Goal: Information Seeking & Learning: Compare options

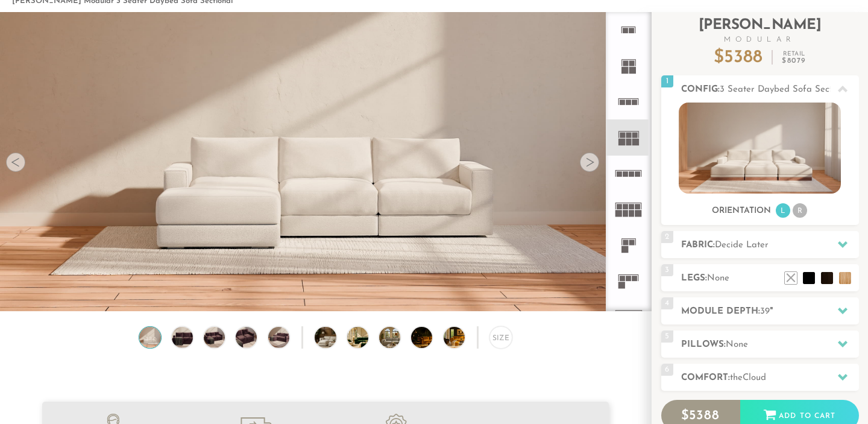
scroll to position [13250, 868]
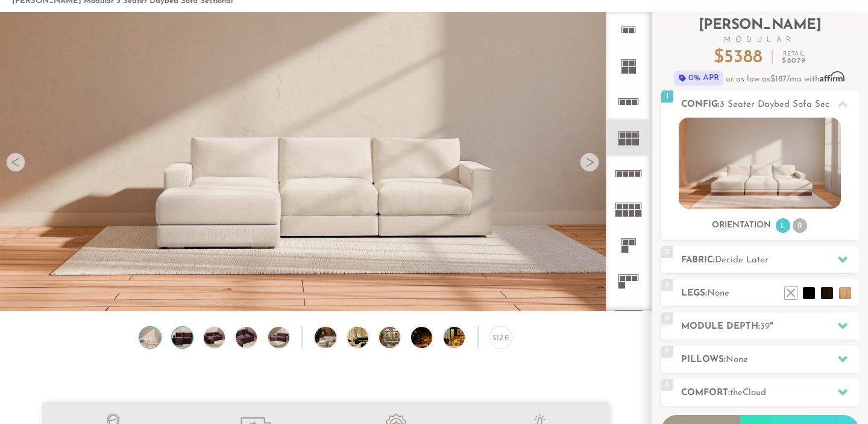
click at [185, 335] on img at bounding box center [181, 337] width 25 height 21
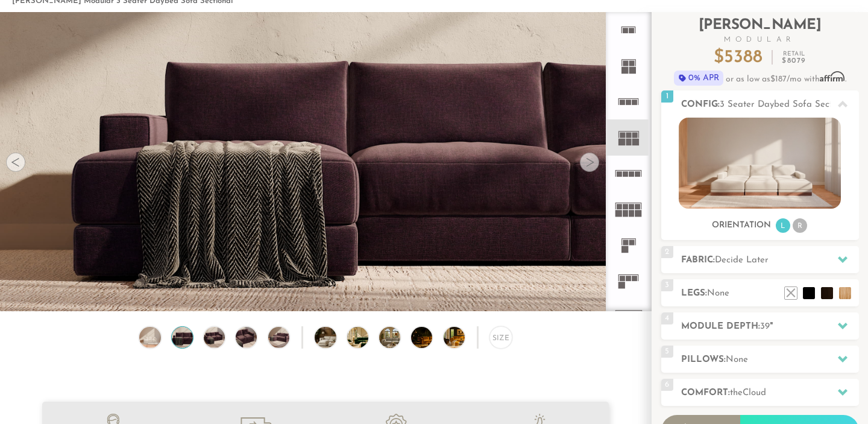
click at [227, 339] on div "Size" at bounding box center [325, 340] width 651 height 28
click at [243, 339] on img at bounding box center [246, 337] width 25 height 21
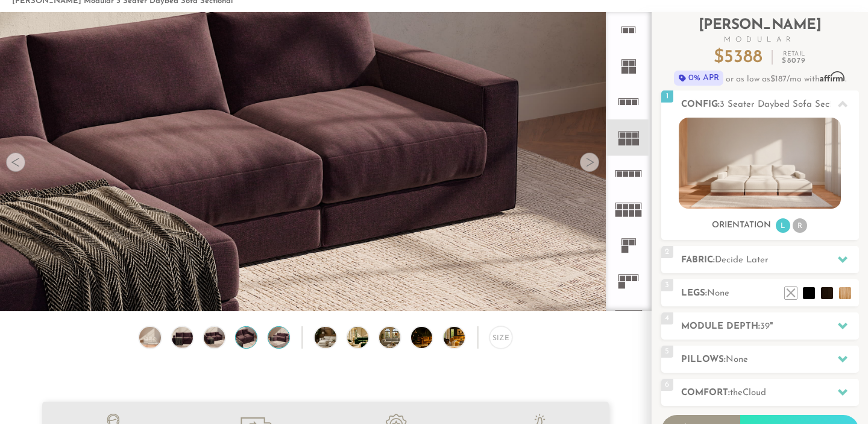
click at [274, 336] on img at bounding box center [278, 337] width 25 height 21
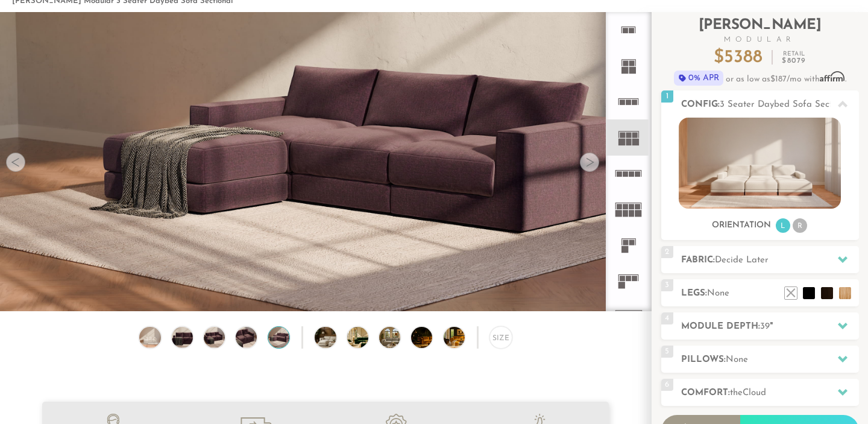
click at [307, 339] on div "Size" at bounding box center [325, 340] width 651 height 28
click at [321, 338] on img at bounding box center [333, 337] width 37 height 21
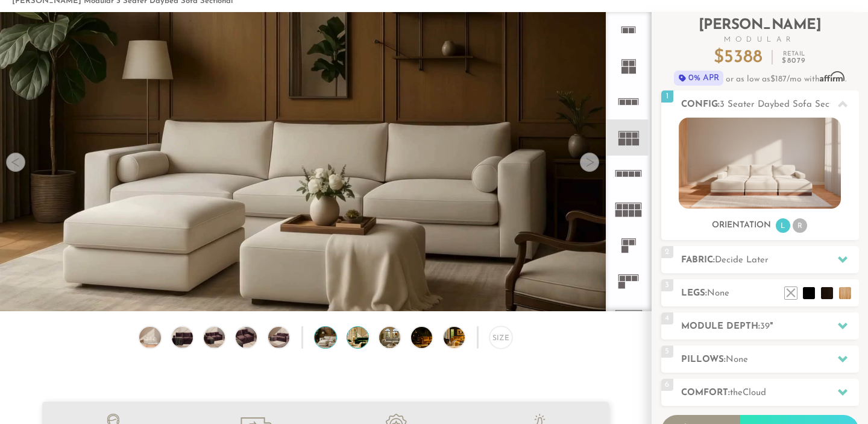
click at [354, 343] on img at bounding box center [365, 337] width 37 height 21
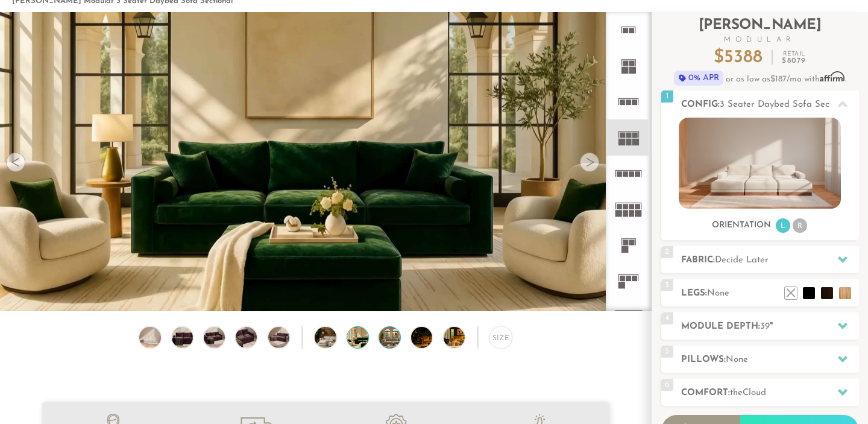
click at [386, 341] on img at bounding box center [397, 337] width 37 height 21
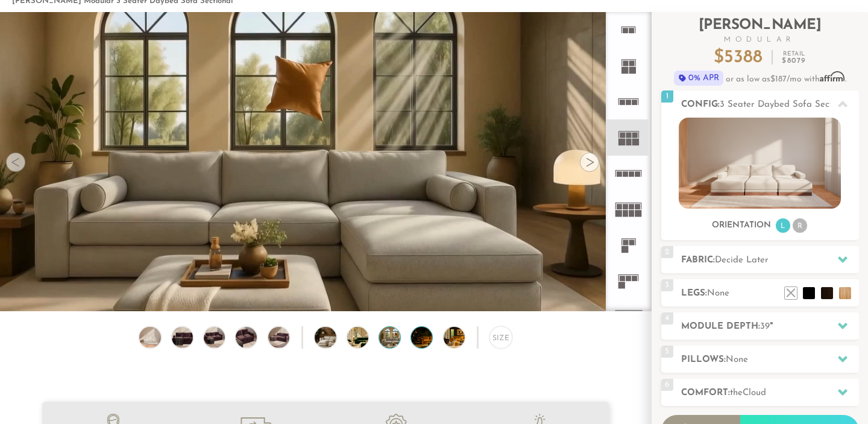
click at [427, 342] on img at bounding box center [429, 337] width 37 height 21
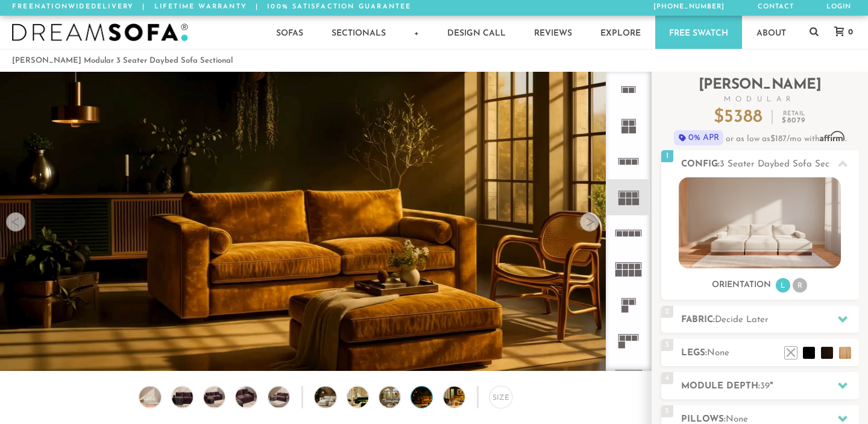
scroll to position [0, 0]
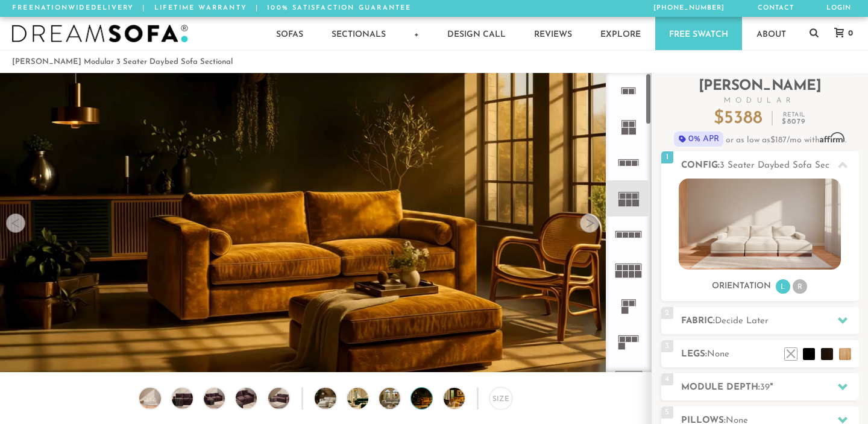
click at [629, 133] on rect at bounding box center [632, 131] width 7 height 7
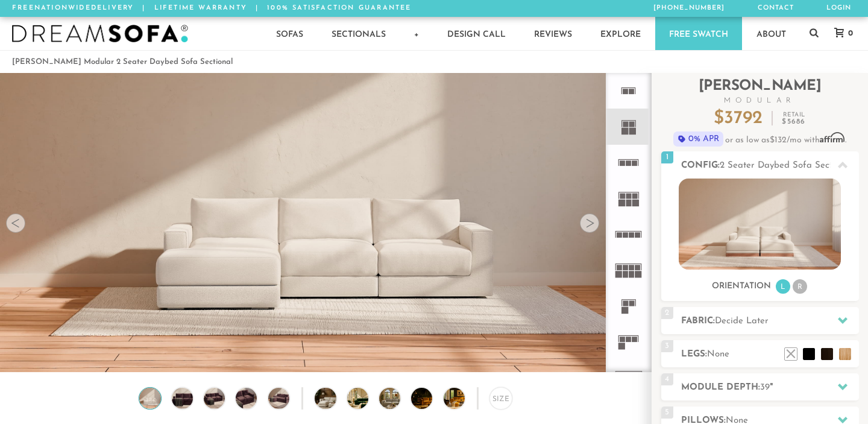
click at [628, 165] on rect at bounding box center [628, 162] width 5 height 5
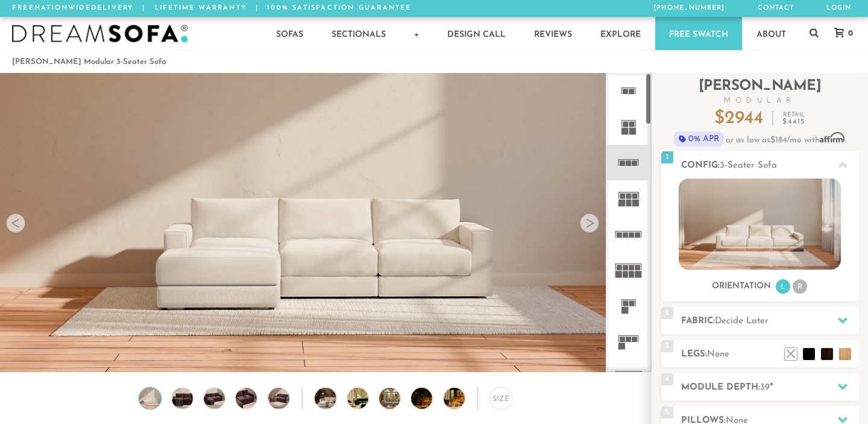
click at [632, 206] on icon at bounding box center [629, 198] width 36 height 36
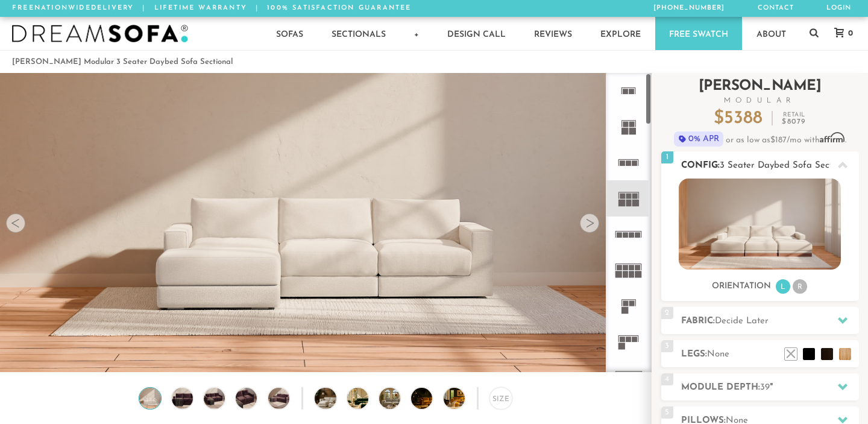
click at [743, 241] on img at bounding box center [760, 223] width 162 height 91
click at [844, 163] on icon at bounding box center [843, 165] width 10 height 7
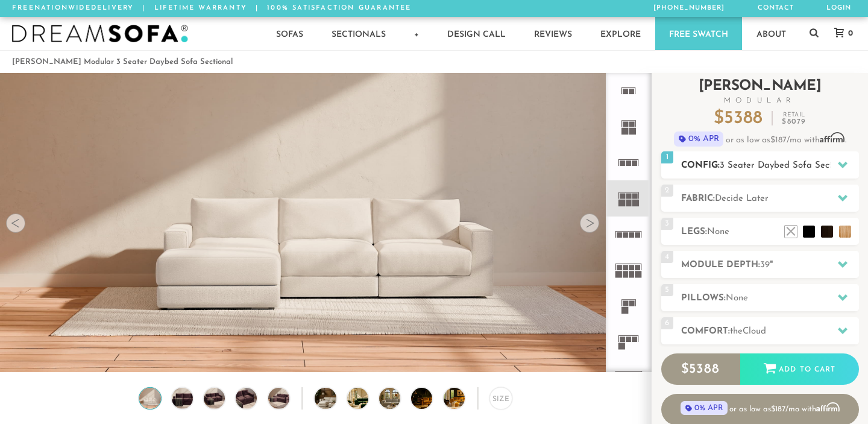
click at [844, 163] on icon at bounding box center [843, 165] width 10 height 7
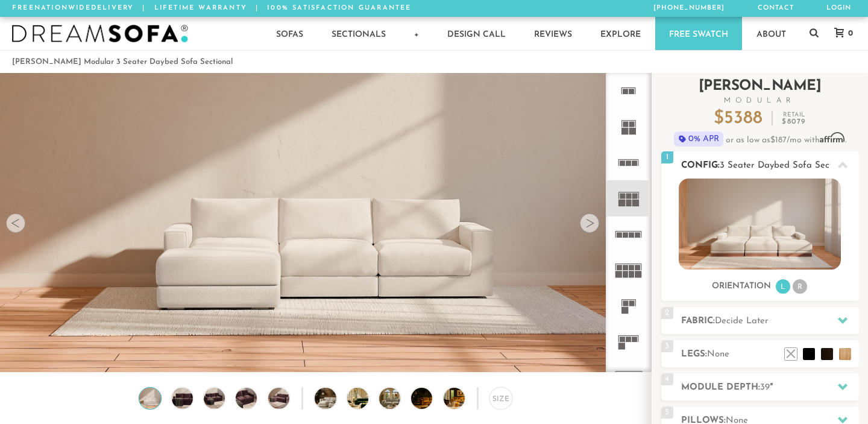
click at [727, 252] on img at bounding box center [760, 223] width 162 height 91
click at [797, 289] on li "R" at bounding box center [800, 286] width 14 height 14
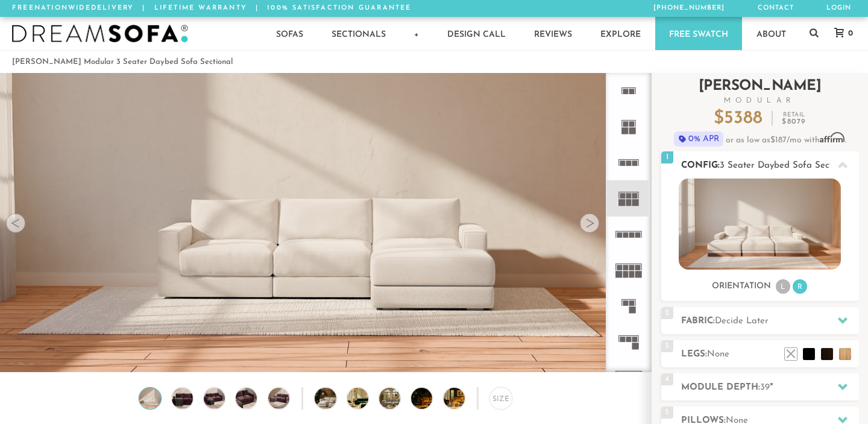
click at [772, 288] on div "Orientation L R" at bounding box center [760, 286] width 198 height 16
click at [780, 288] on li "L" at bounding box center [783, 286] width 14 height 14
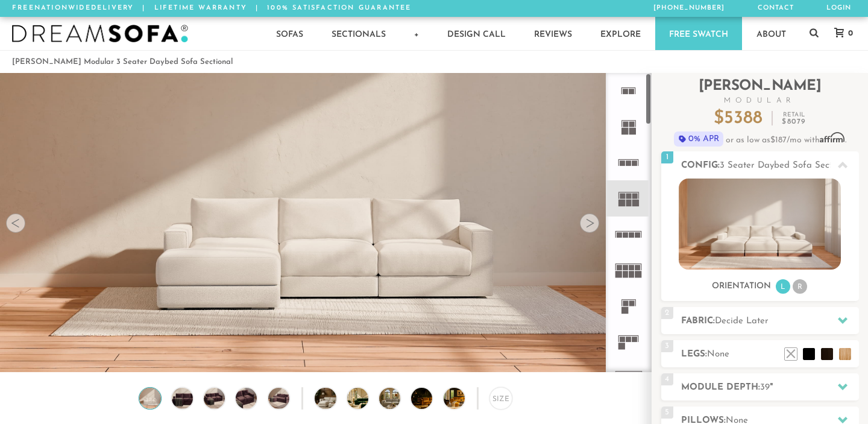
click at [643, 277] on icon at bounding box center [629, 270] width 36 height 36
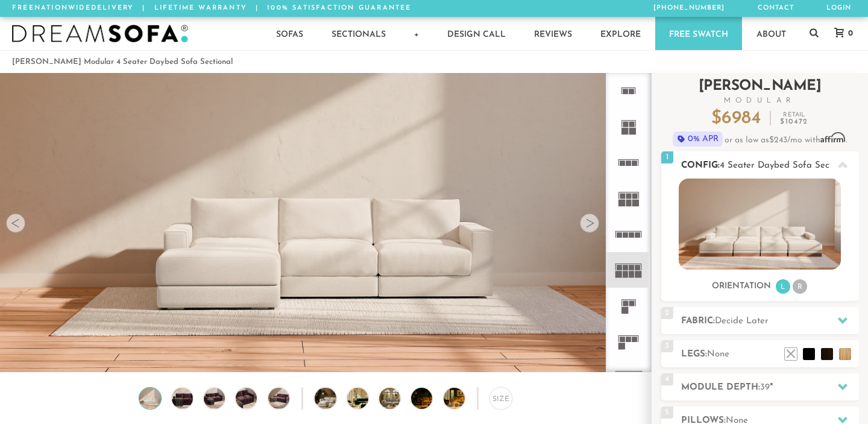
click at [743, 253] on img at bounding box center [760, 223] width 162 height 91
click at [768, 250] on img at bounding box center [760, 223] width 162 height 91
click at [595, 224] on div at bounding box center [589, 222] width 19 height 19
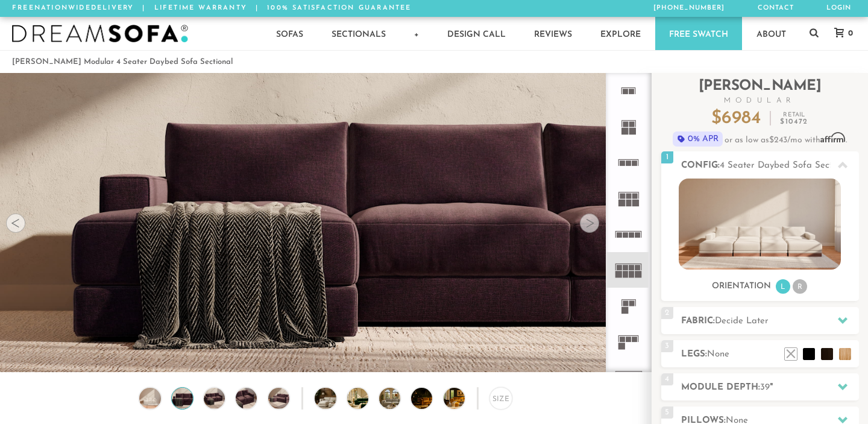
click at [595, 224] on div at bounding box center [589, 222] width 19 height 19
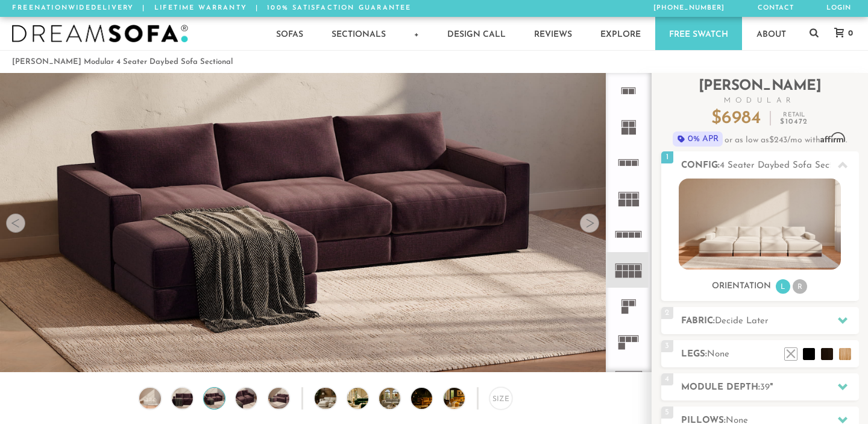
click at [595, 224] on div at bounding box center [589, 222] width 19 height 19
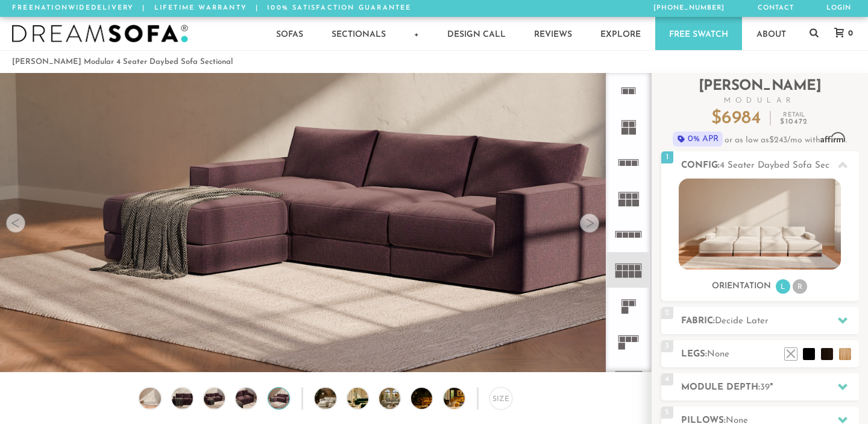
click at [595, 224] on div at bounding box center [589, 222] width 19 height 19
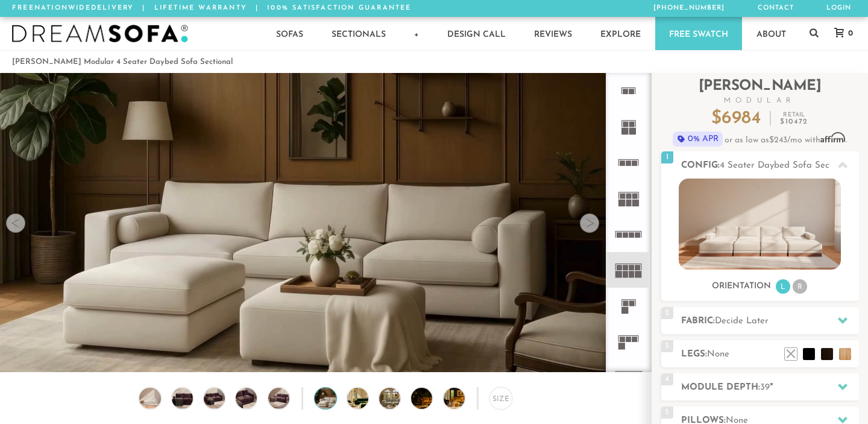
click at [27, 221] on video at bounding box center [325, 204] width 651 height 366
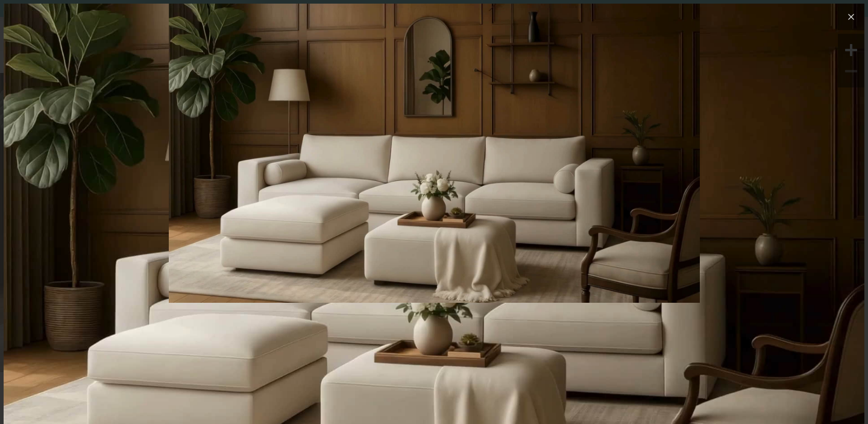
click at [856, 16] on icon at bounding box center [851, 17] width 14 height 14
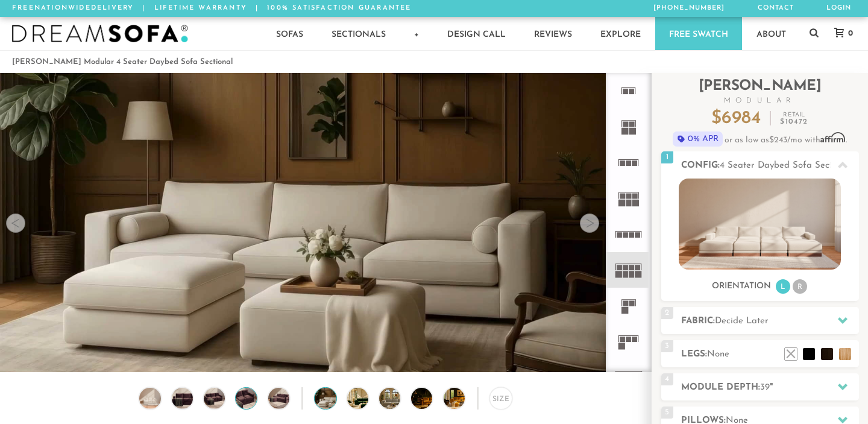
click at [248, 397] on img at bounding box center [246, 398] width 25 height 21
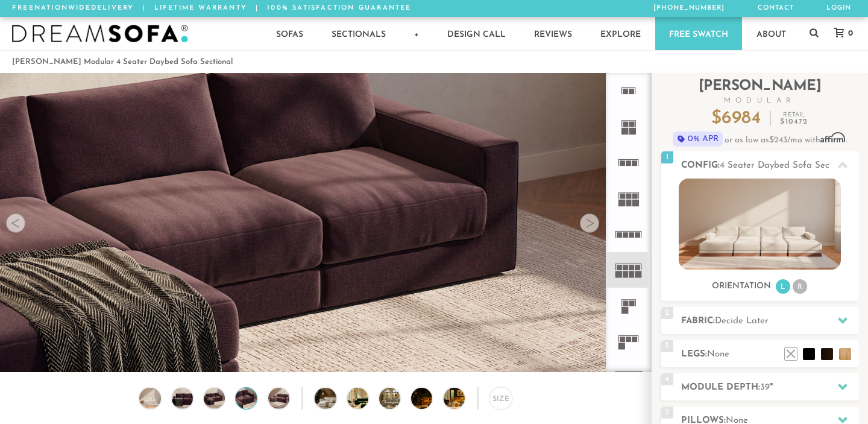
click at [372, 400] on div "Size" at bounding box center [325, 401] width 651 height 28
click at [360, 399] on img at bounding box center [365, 398] width 37 height 21
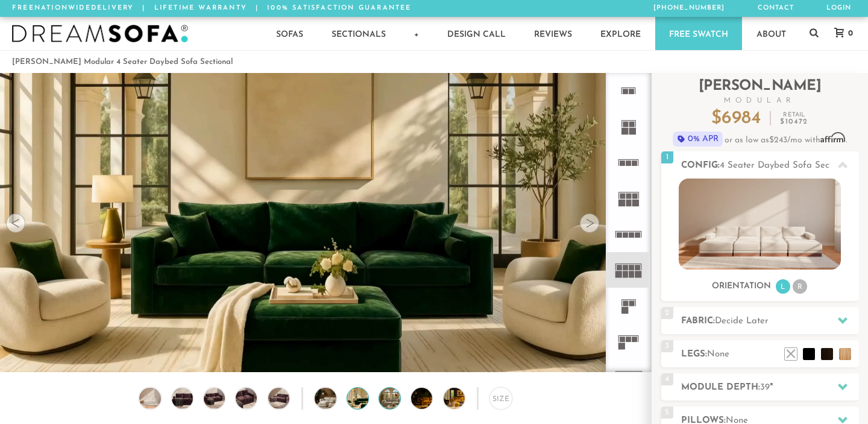
click at [396, 403] on img at bounding box center [397, 398] width 37 height 21
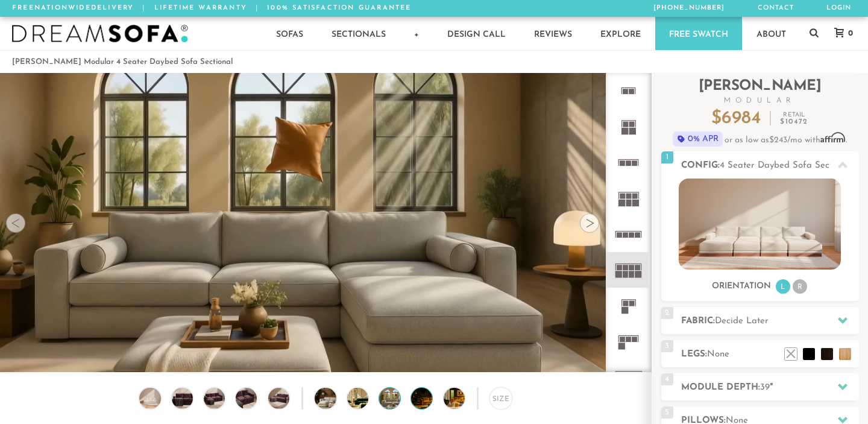
click at [421, 404] on img at bounding box center [429, 398] width 37 height 21
